Goal: Book appointment/travel/reservation

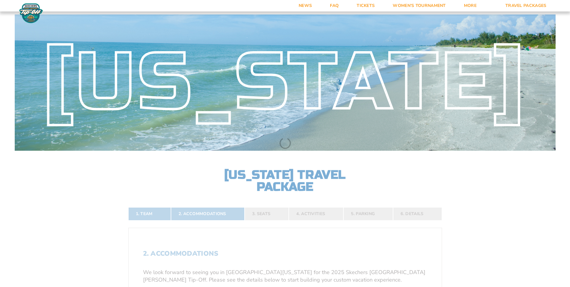
select select
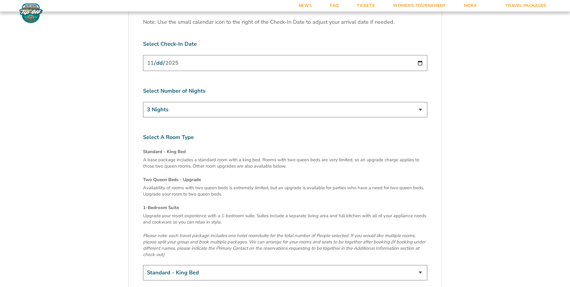
scroll to position [1969, 0]
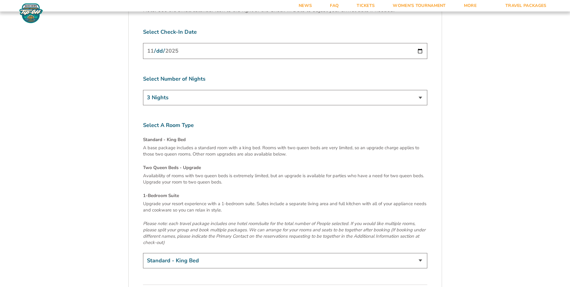
click at [401, 43] on input "[DATE]" at bounding box center [285, 51] width 284 height 16
click at [419, 43] on input "[DATE]" at bounding box center [285, 51] width 284 height 16
type input "[DATE]"
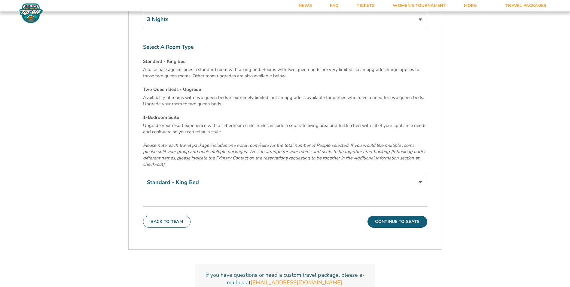
scroll to position [2058, 0]
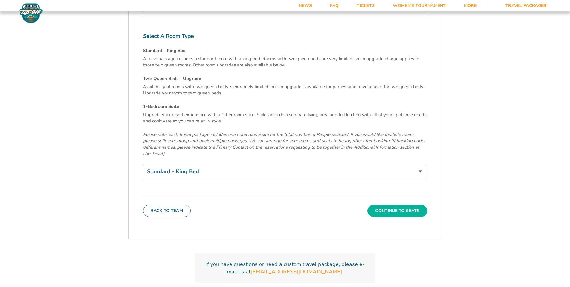
click at [412, 205] on button "Continue To Seats" at bounding box center [396, 211] width 59 height 12
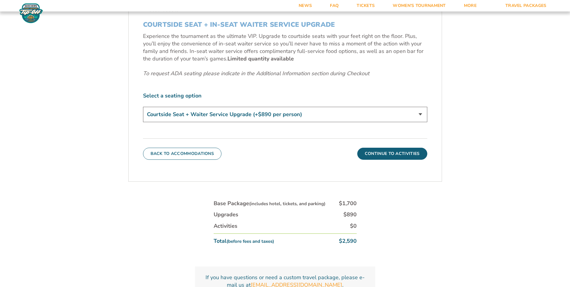
scroll to position [339, 0]
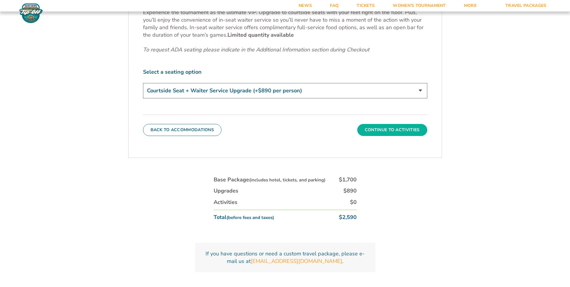
click at [407, 130] on button "Continue To Activities" at bounding box center [392, 130] width 70 height 12
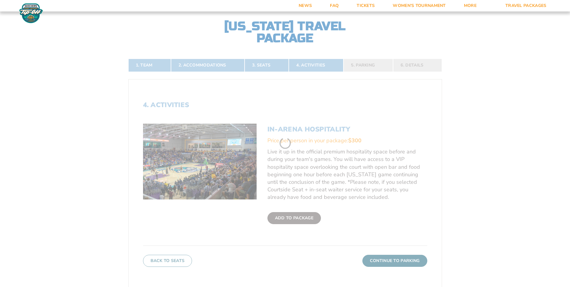
scroll to position [135, 0]
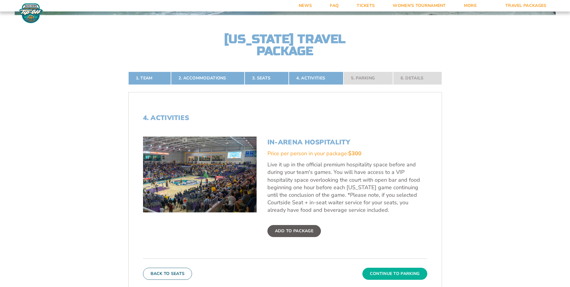
click at [410, 274] on button "Continue To Parking" at bounding box center [394, 273] width 65 height 12
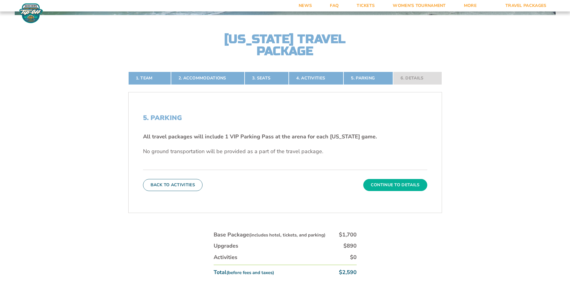
click at [402, 185] on button "Continue To Details" at bounding box center [395, 185] width 64 height 12
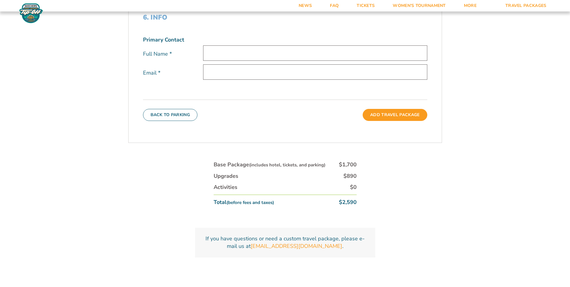
scroll to position [263, 0]
